Goal: Entertainment & Leisure: Consume media (video, audio)

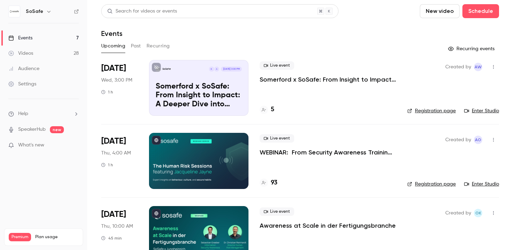
click at [139, 46] on button "Past" at bounding box center [136, 45] width 10 height 11
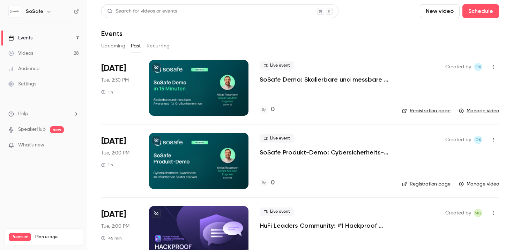
click at [302, 79] on p "SoSafe Demo: Skalierbare und messbare Awareness für Großunternehmen" at bounding box center [325, 79] width 131 height 8
click at [339, 151] on p "SoSafe Produkt-Demo: Cybersicherheits-Awareness im öffentlichen Sektor stärken" at bounding box center [325, 152] width 131 height 8
